Goal: Information Seeking & Learning: Learn about a topic

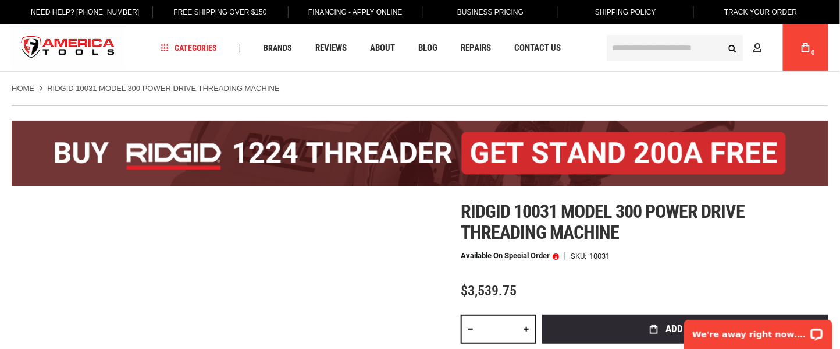
click at [782, 223] on h1 "Ridgid 10031 model 300 power drive threading machine" at bounding box center [645, 222] width 368 height 42
